Goal: Transaction & Acquisition: Book appointment/travel/reservation

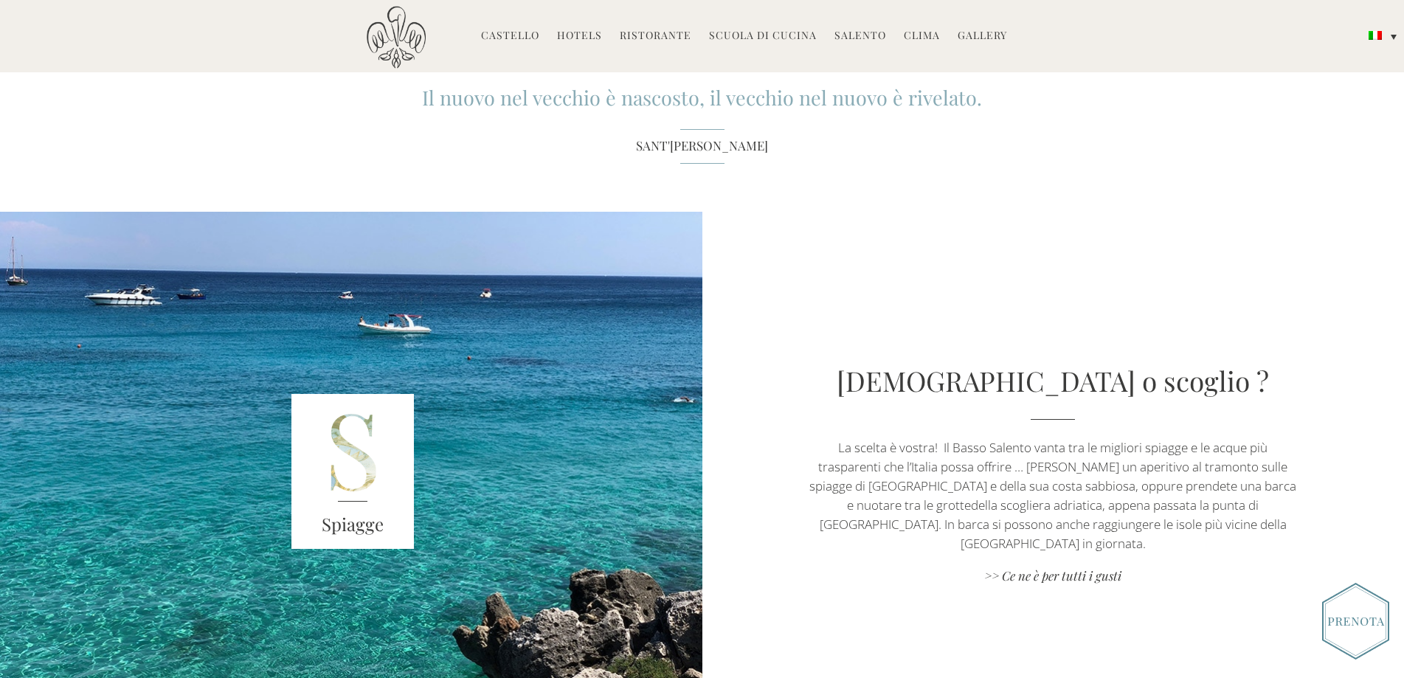
scroll to position [2066, 0]
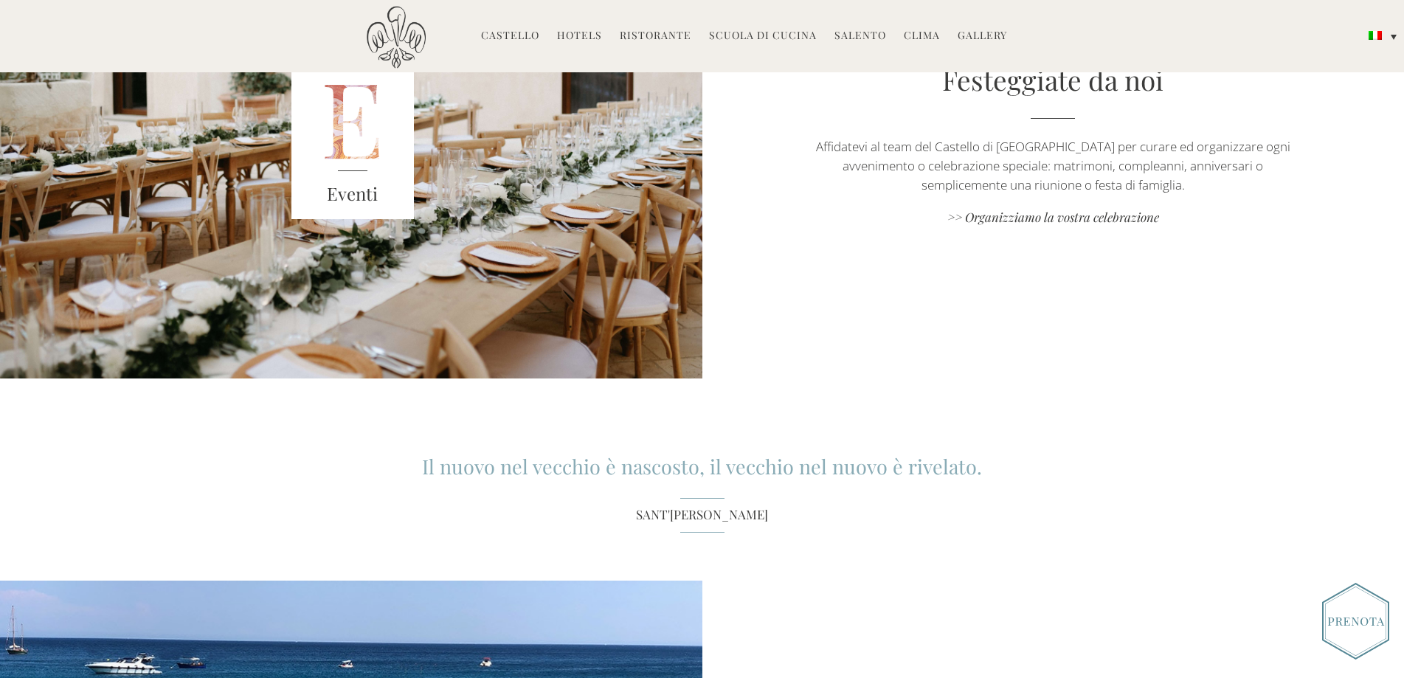
click at [588, 32] on link "Hotels" at bounding box center [579, 36] width 45 height 17
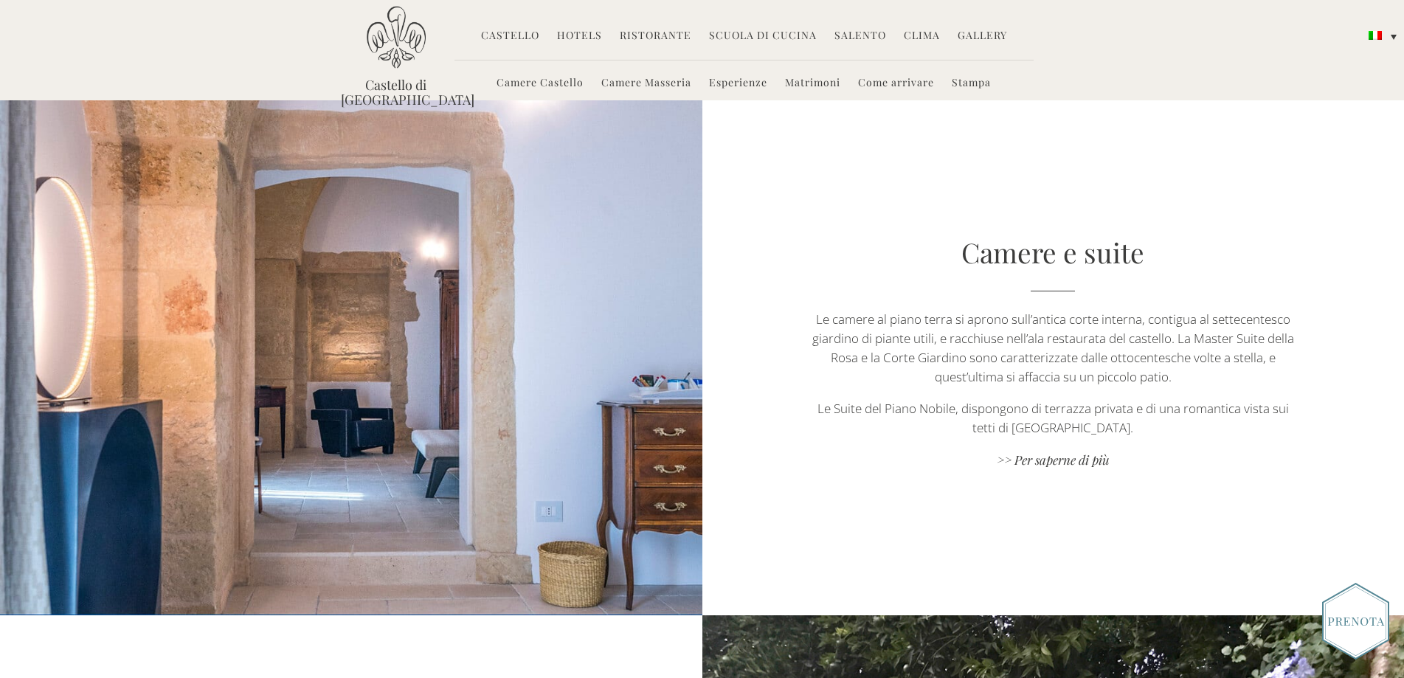
scroll to position [886, 0]
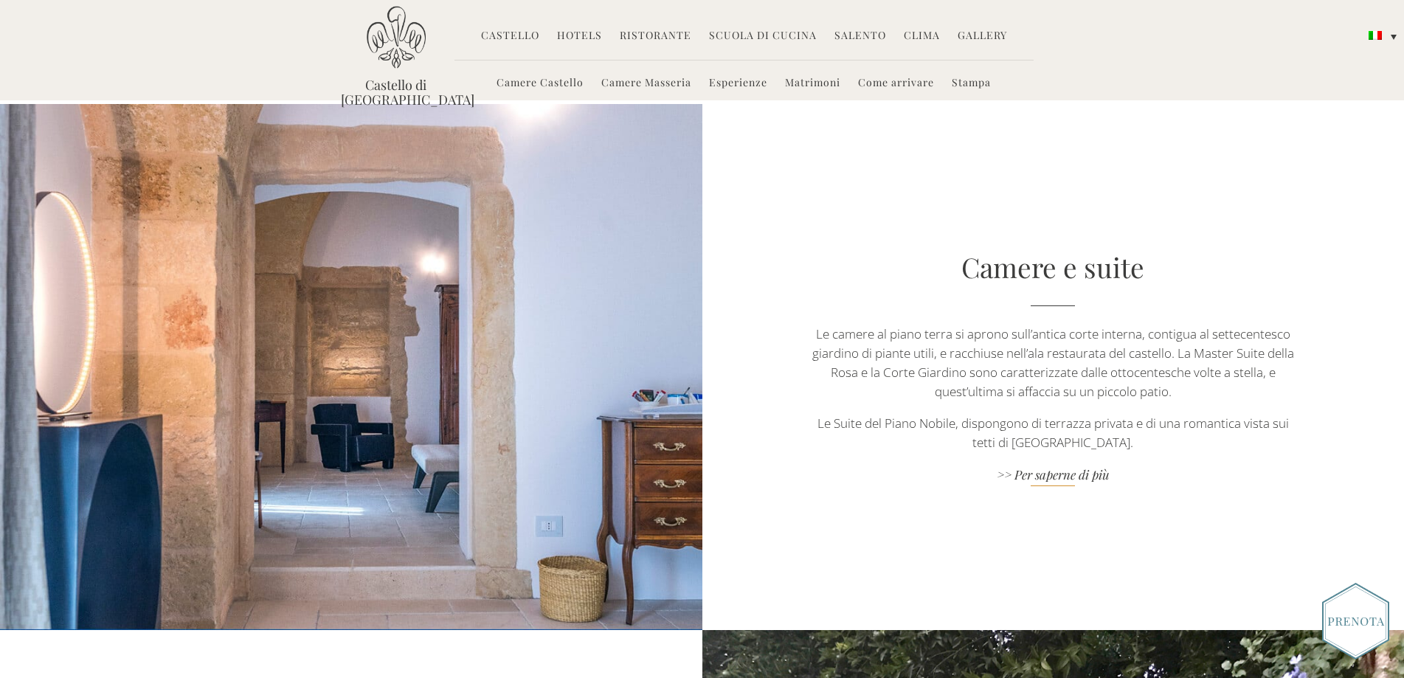
click at [1063, 474] on link ">> Per saperne di più" at bounding box center [1053, 476] width 492 height 20
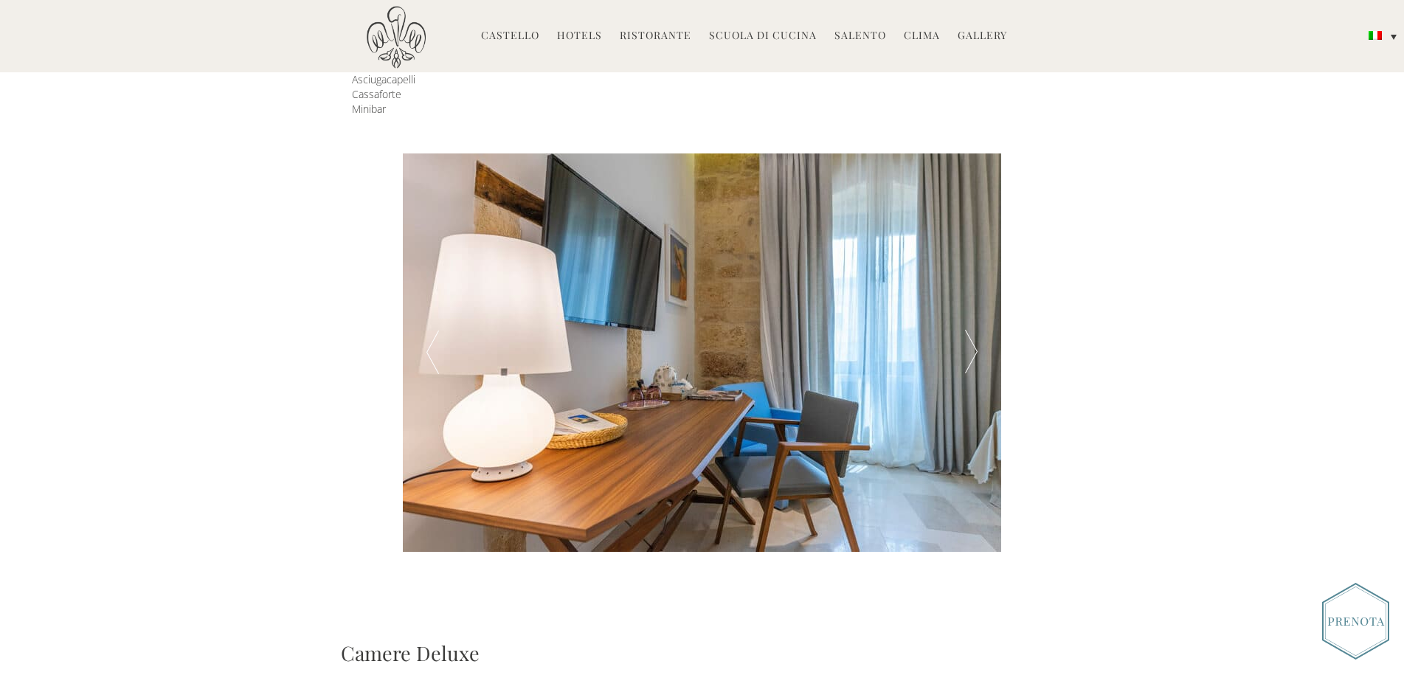
scroll to position [443, 0]
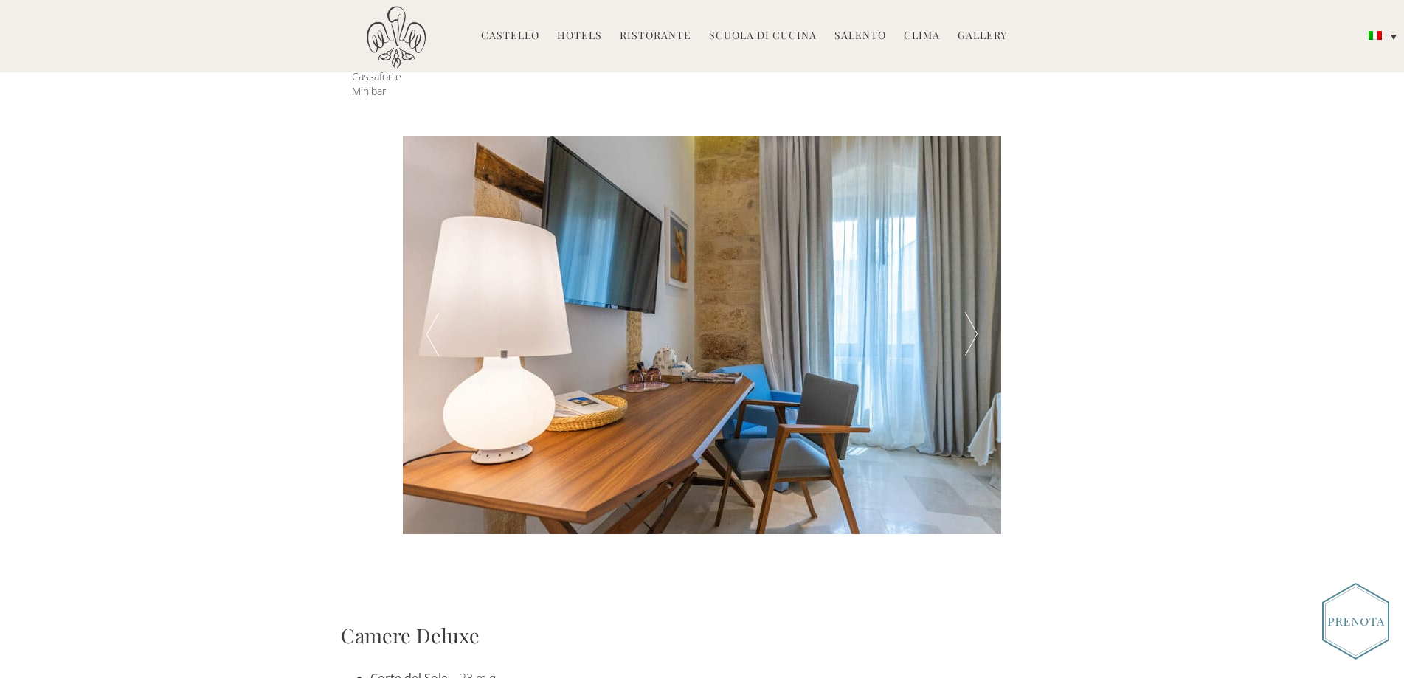
click at [971, 315] on div at bounding box center [972, 335] width 60 height 399
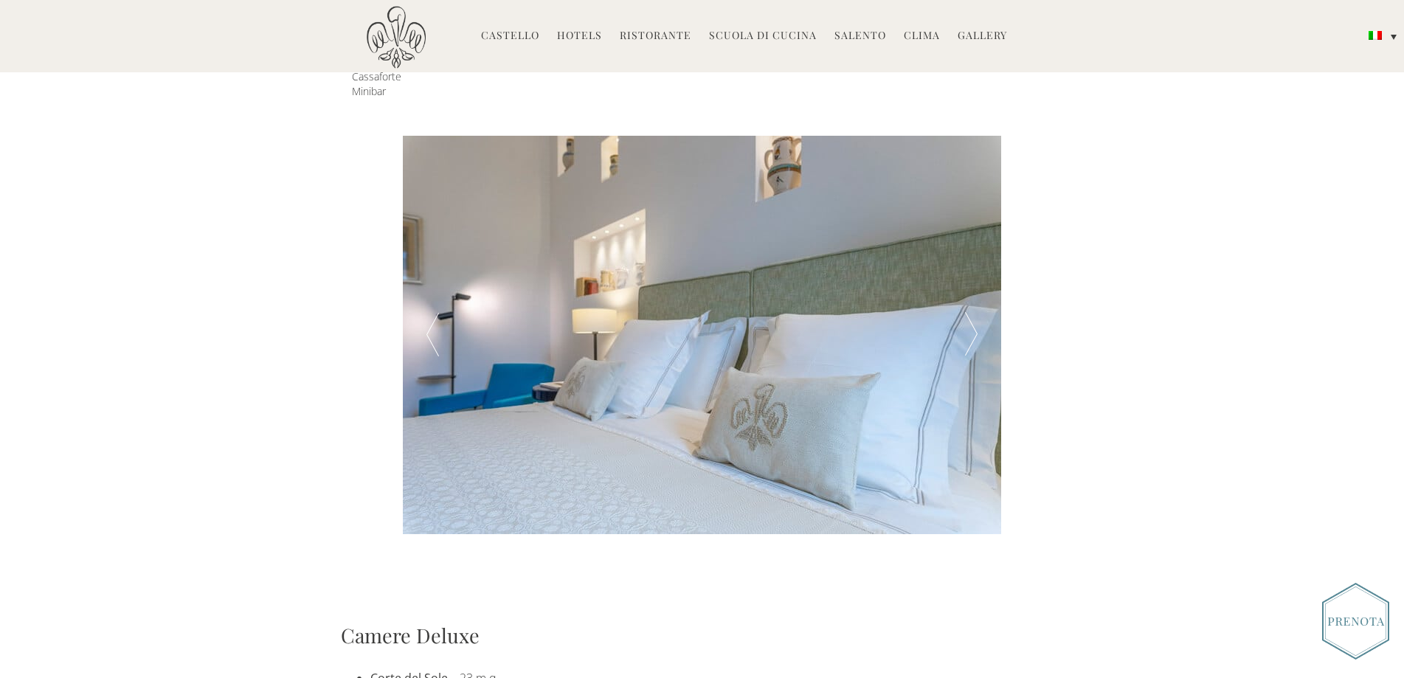
click at [971, 315] on div at bounding box center [972, 335] width 60 height 399
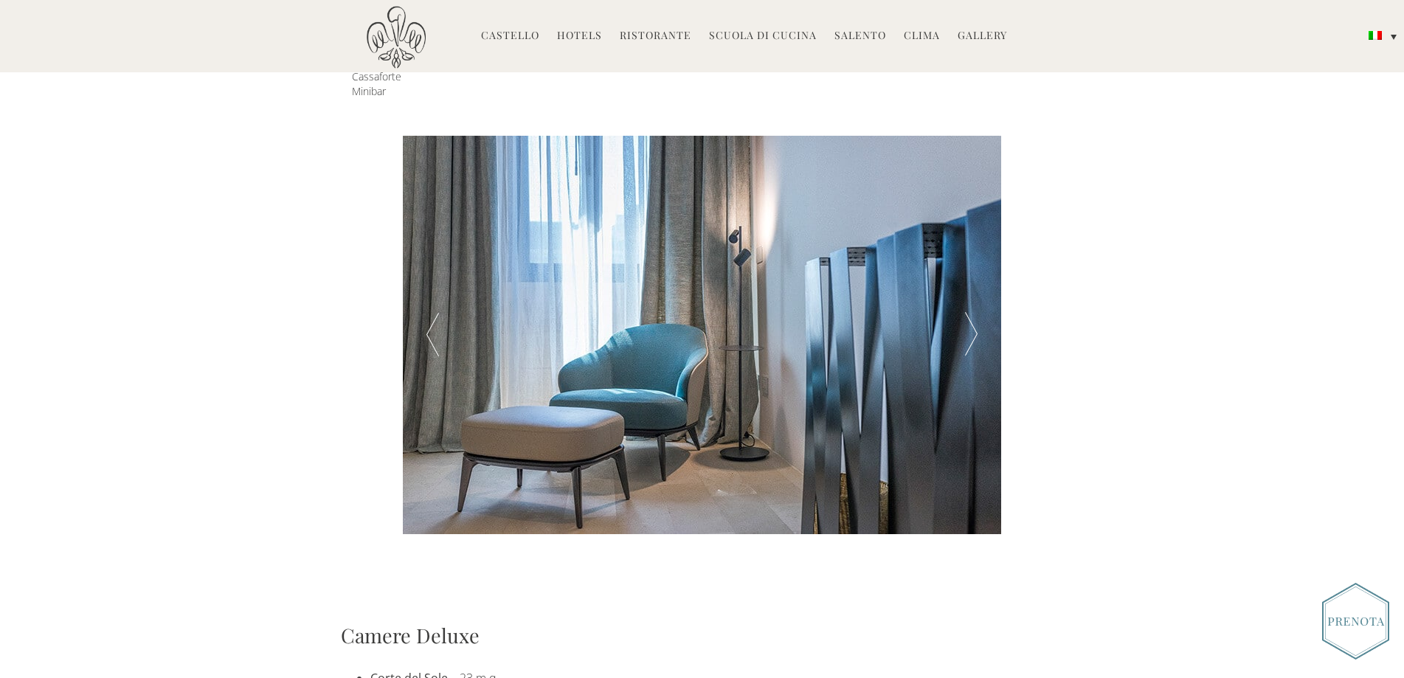
click at [971, 315] on div at bounding box center [972, 335] width 60 height 399
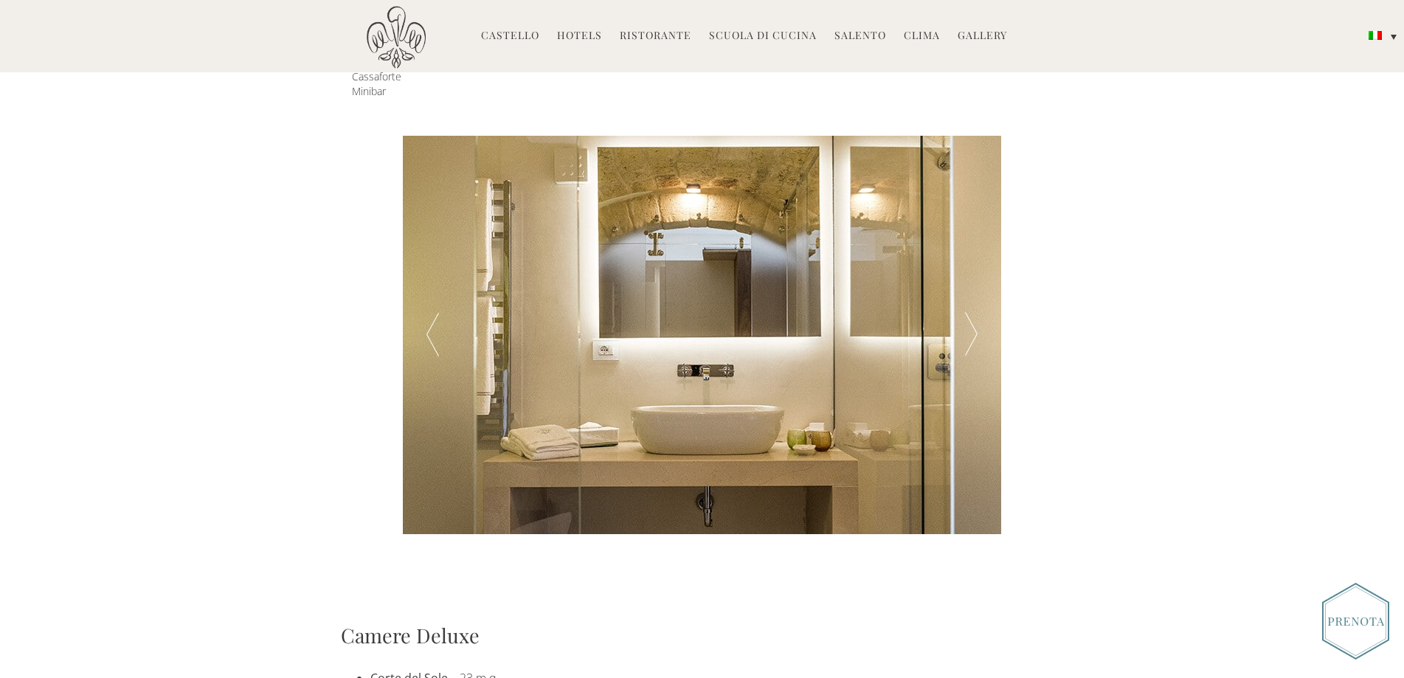
click at [971, 315] on div at bounding box center [972, 335] width 60 height 399
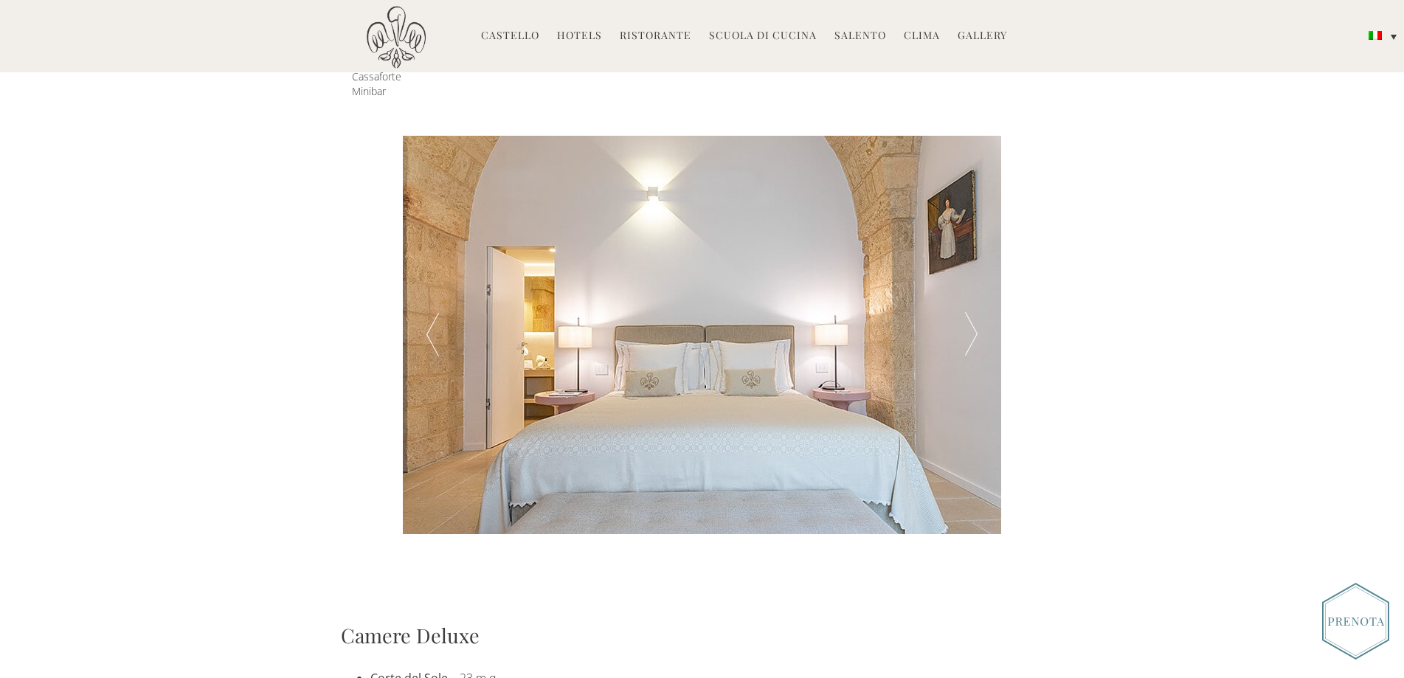
click at [971, 315] on div at bounding box center [972, 335] width 60 height 399
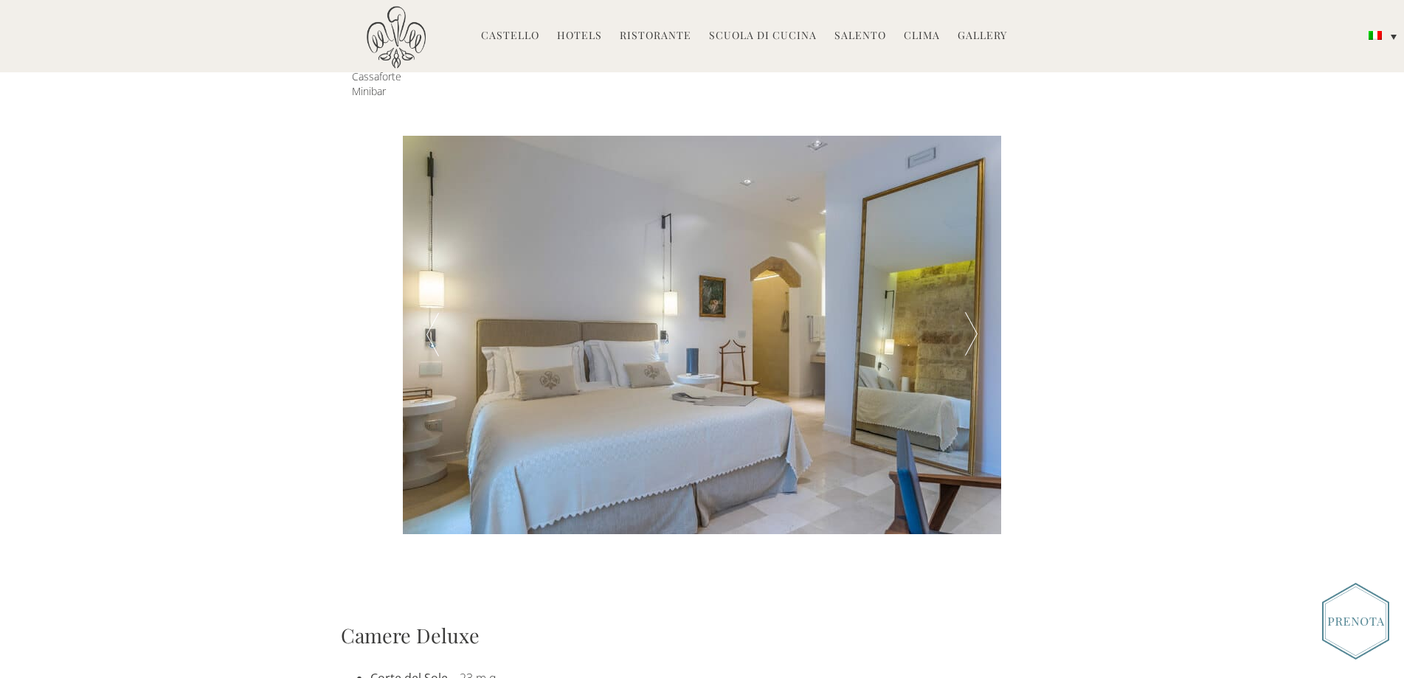
click at [971, 315] on div at bounding box center [972, 335] width 60 height 399
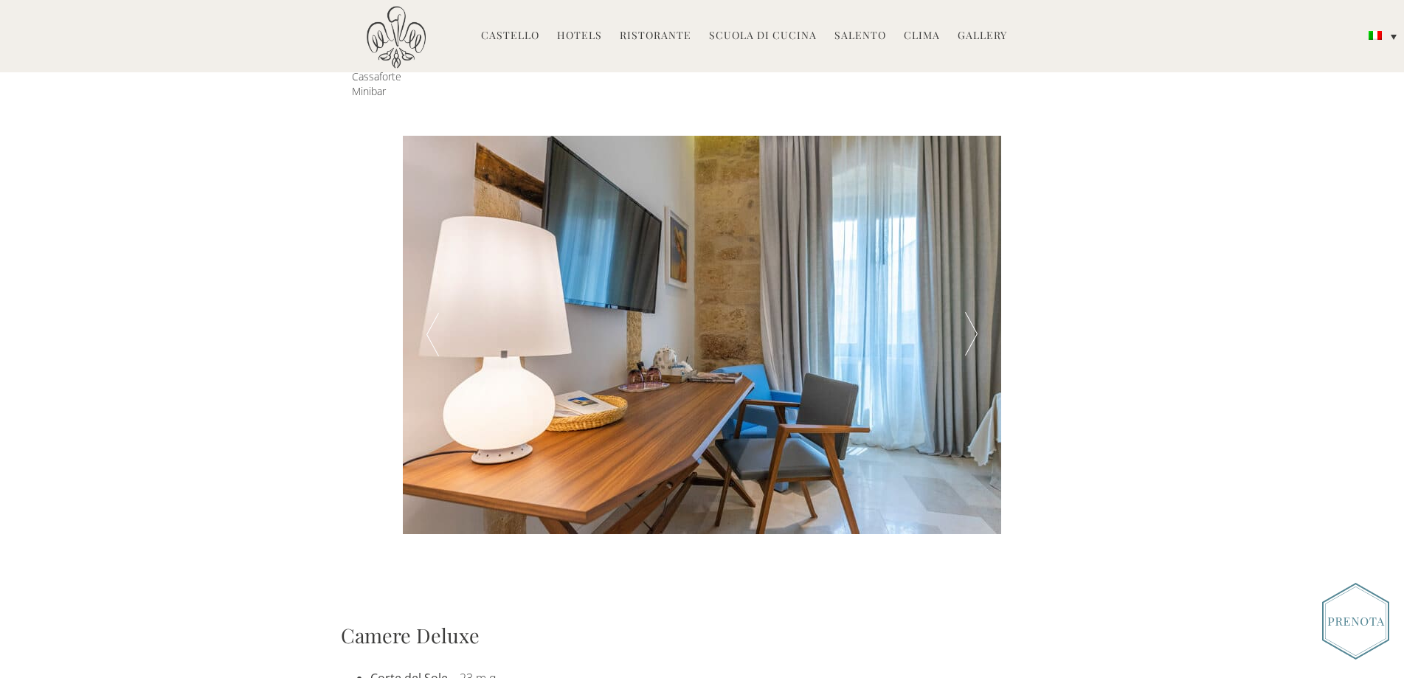
click at [971, 315] on div at bounding box center [972, 335] width 60 height 399
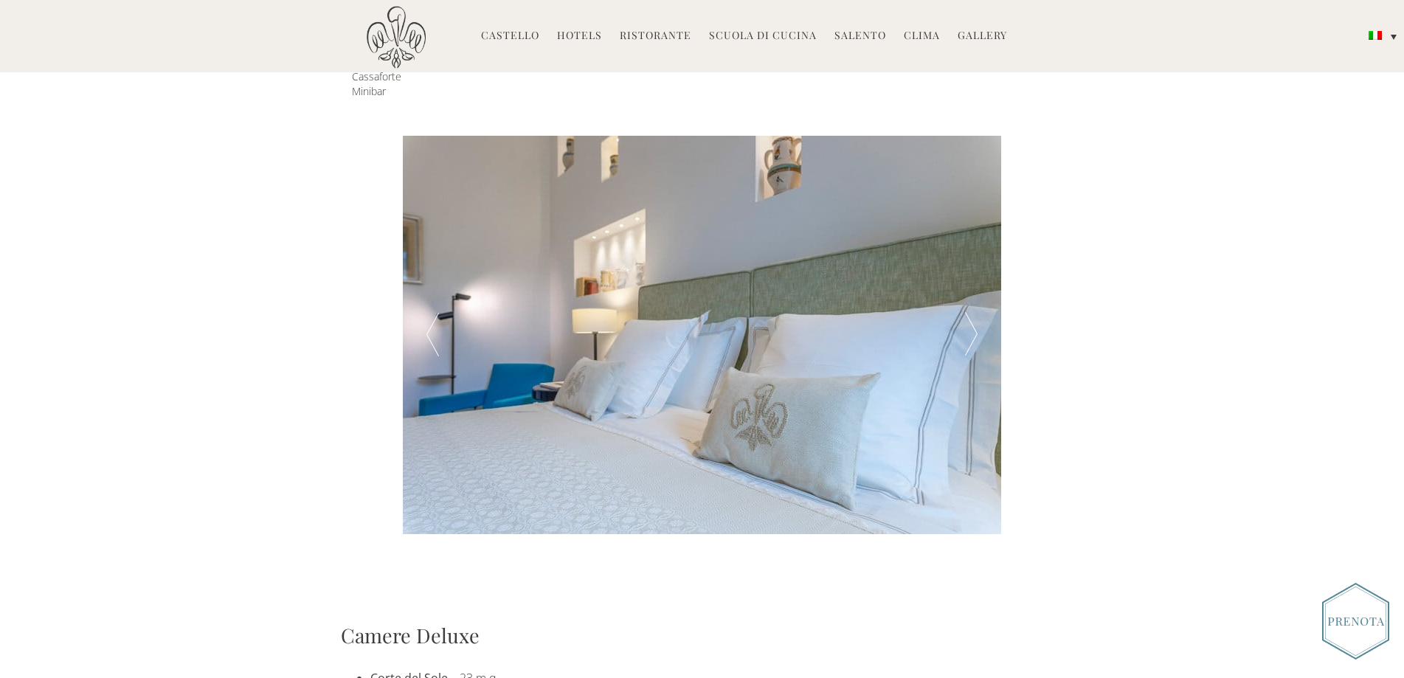
click at [971, 315] on div at bounding box center [972, 335] width 60 height 399
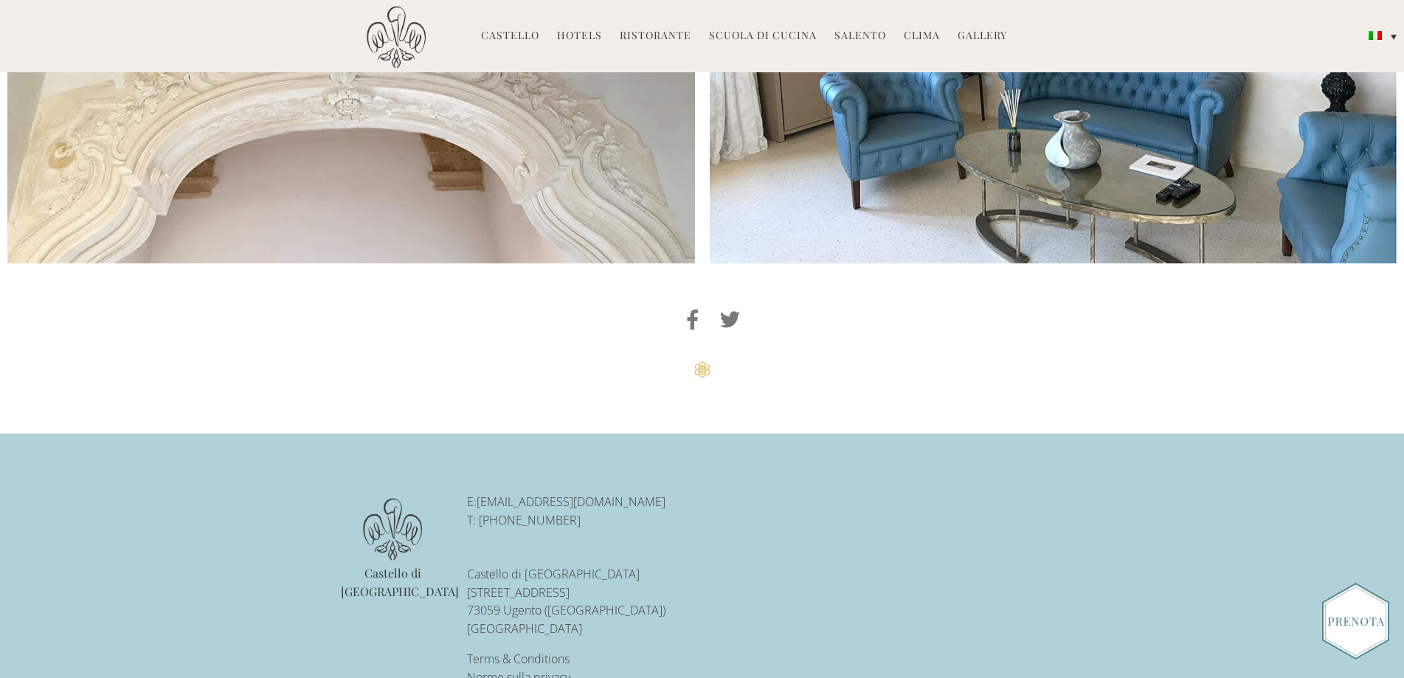
scroll to position [4093, 0]
